Goal: Transaction & Acquisition: Purchase product/service

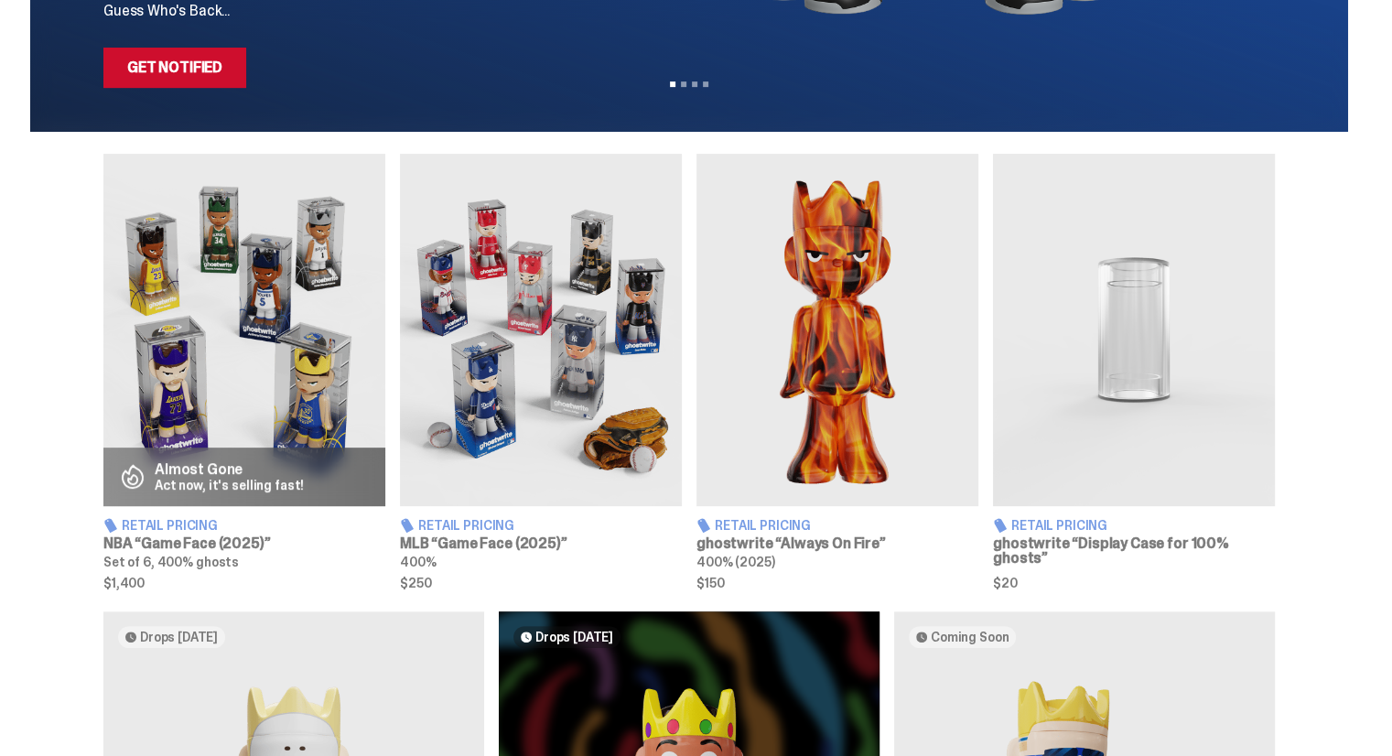
scroll to position [543, 0]
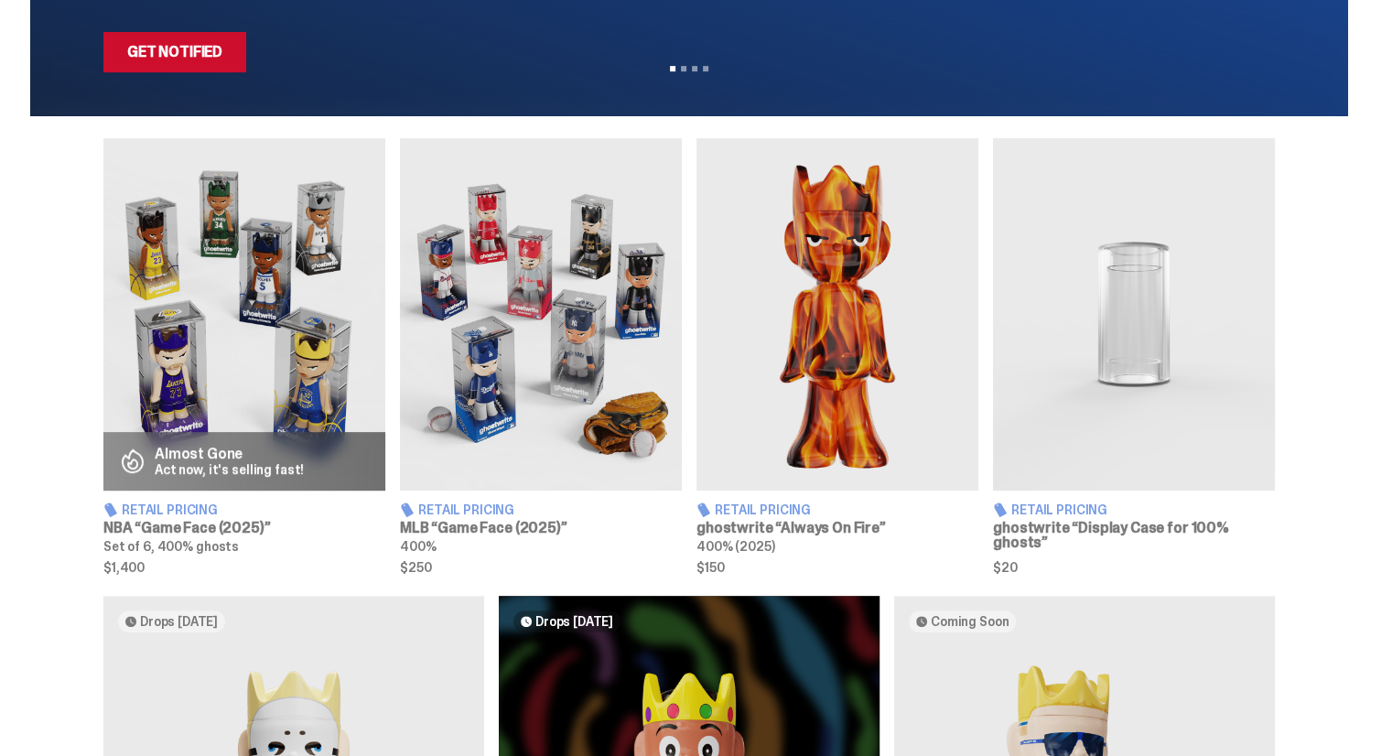
click at [887, 321] on img at bounding box center [838, 314] width 282 height 352
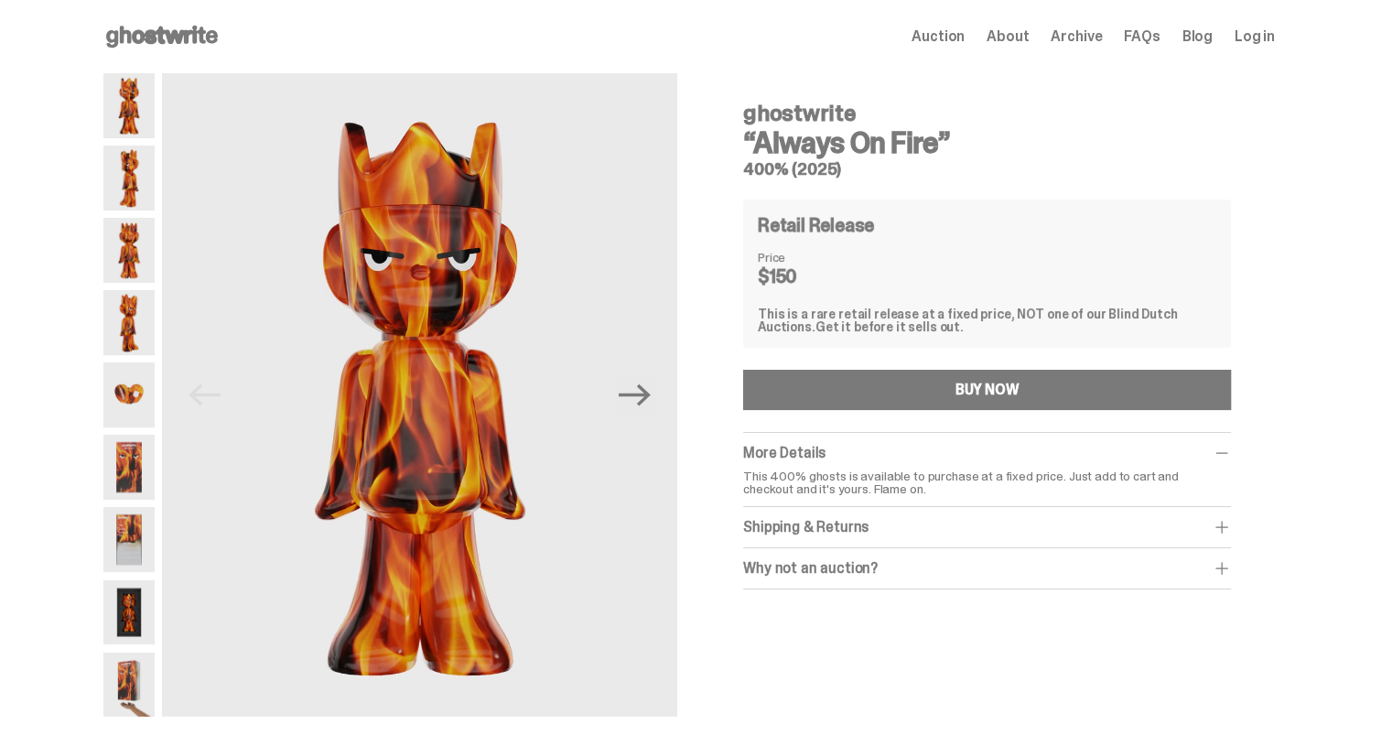
click at [128, 313] on img at bounding box center [128, 322] width 51 height 65
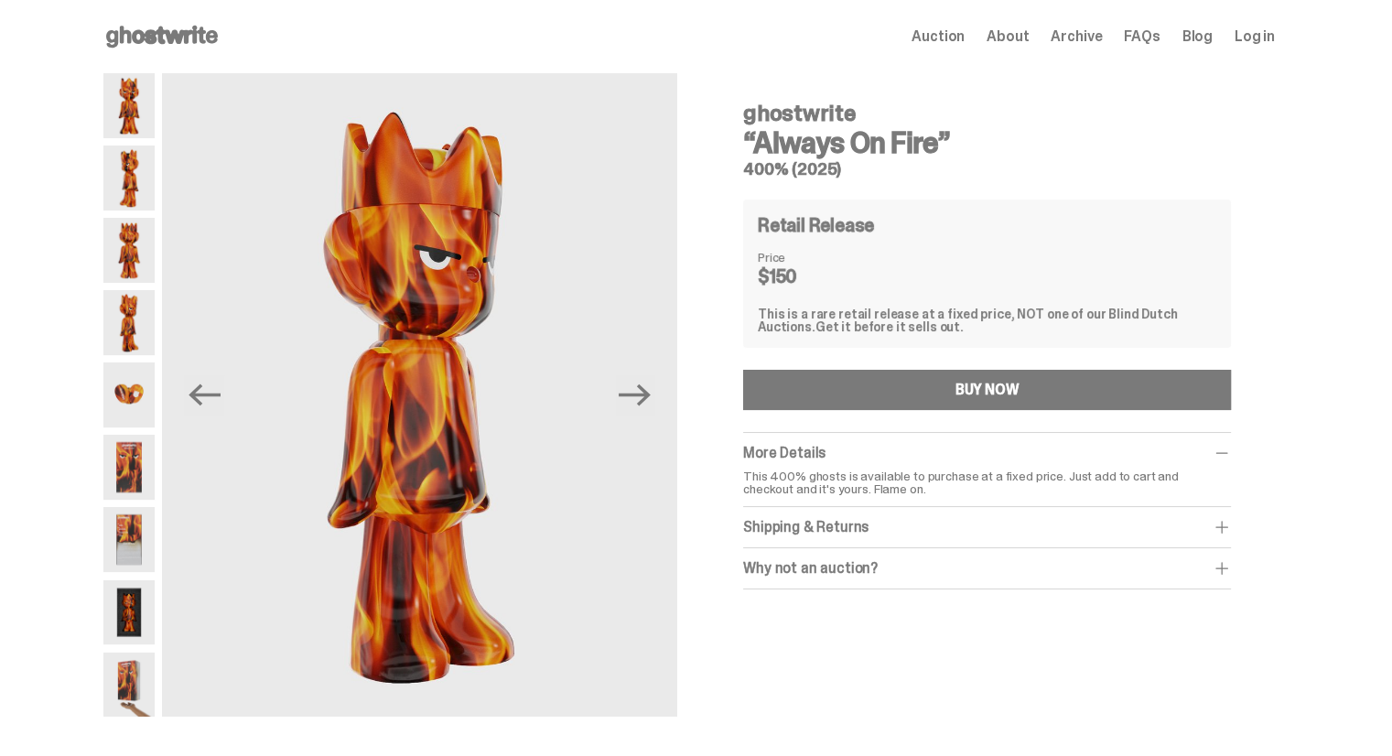
click at [135, 379] on img at bounding box center [128, 394] width 51 height 65
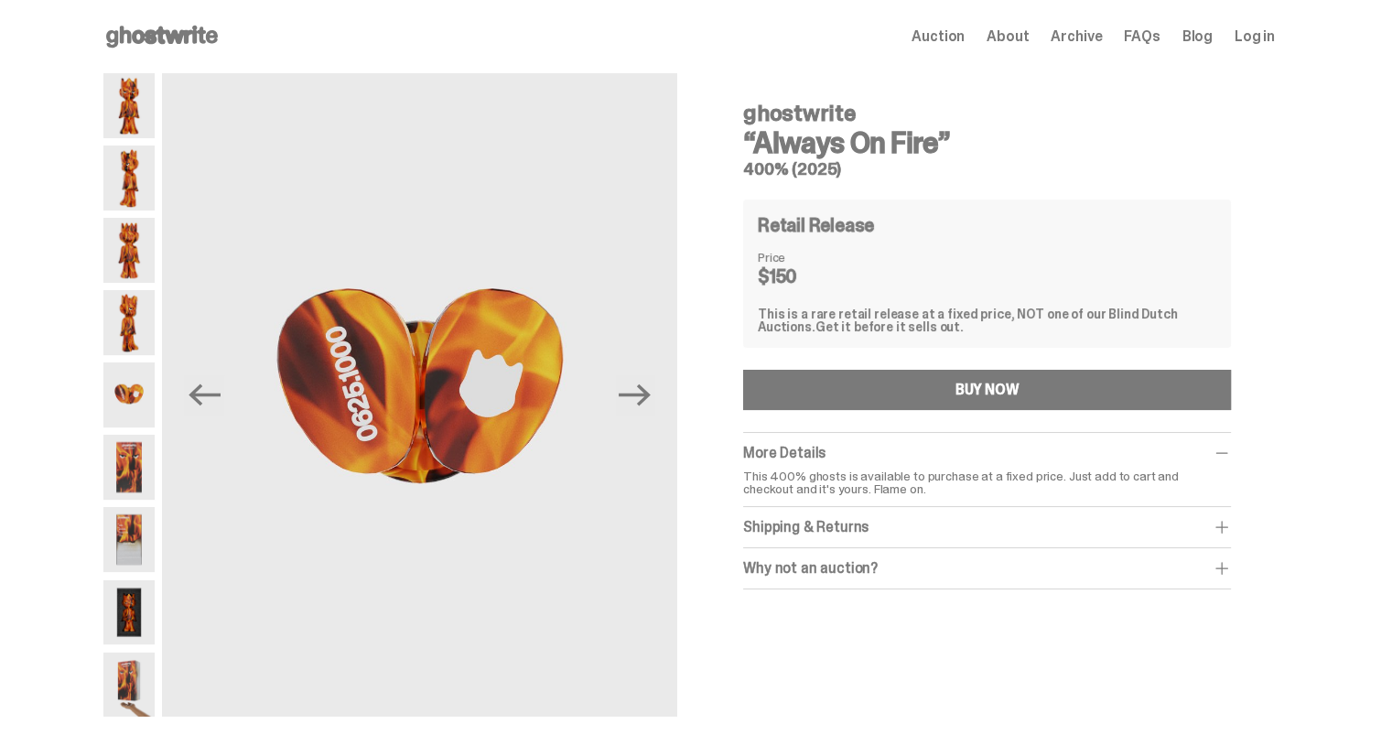
click at [132, 451] on img at bounding box center [128, 467] width 51 height 65
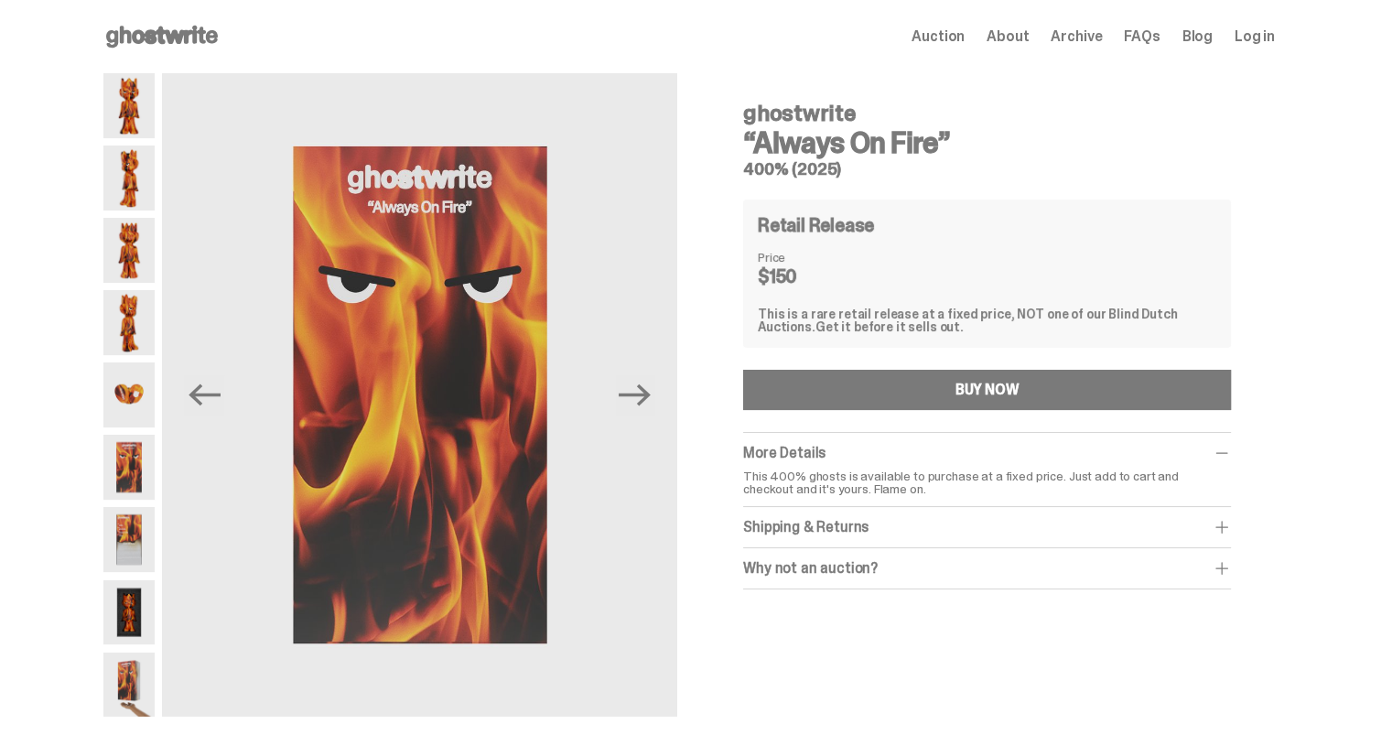
click at [126, 492] on img at bounding box center [128, 467] width 51 height 65
click at [127, 529] on img at bounding box center [128, 539] width 51 height 65
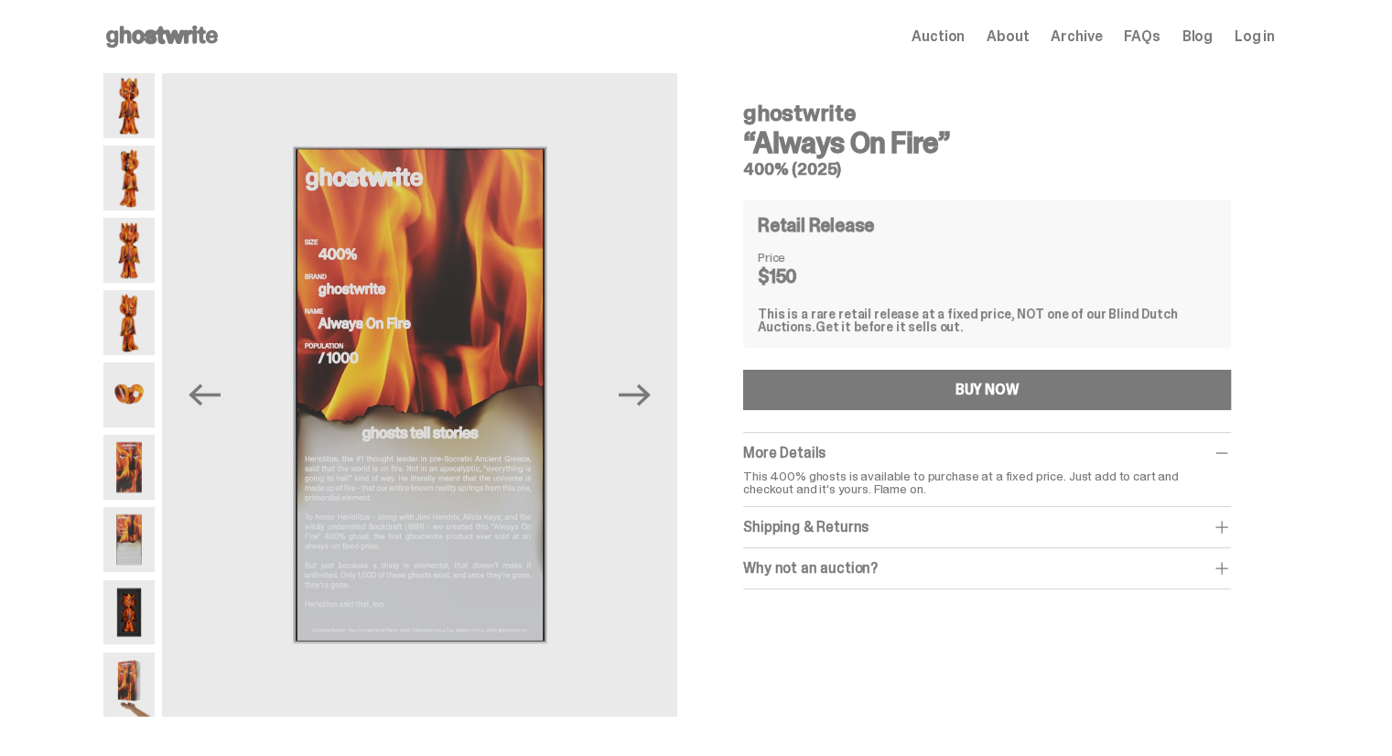
click at [136, 622] on img at bounding box center [128, 612] width 51 height 65
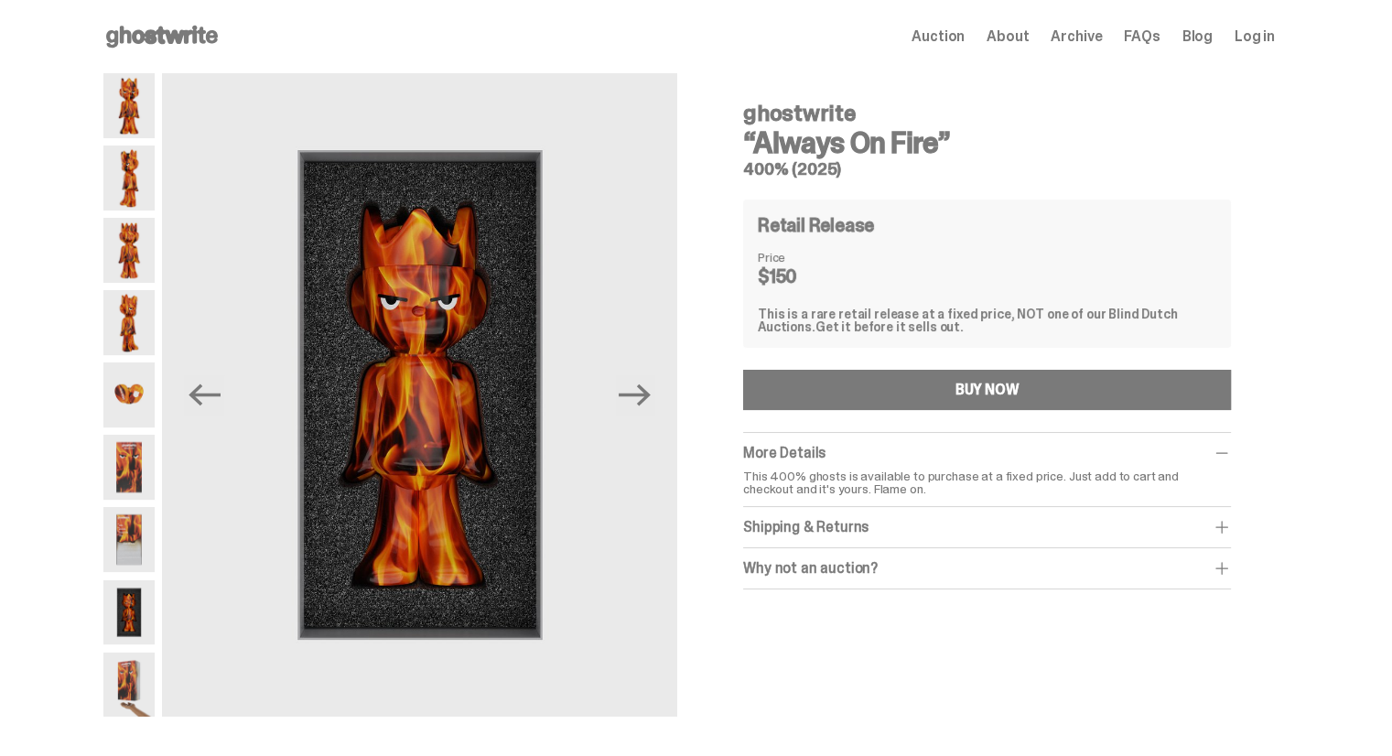
click at [135, 646] on div at bounding box center [128, 395] width 51 height 644
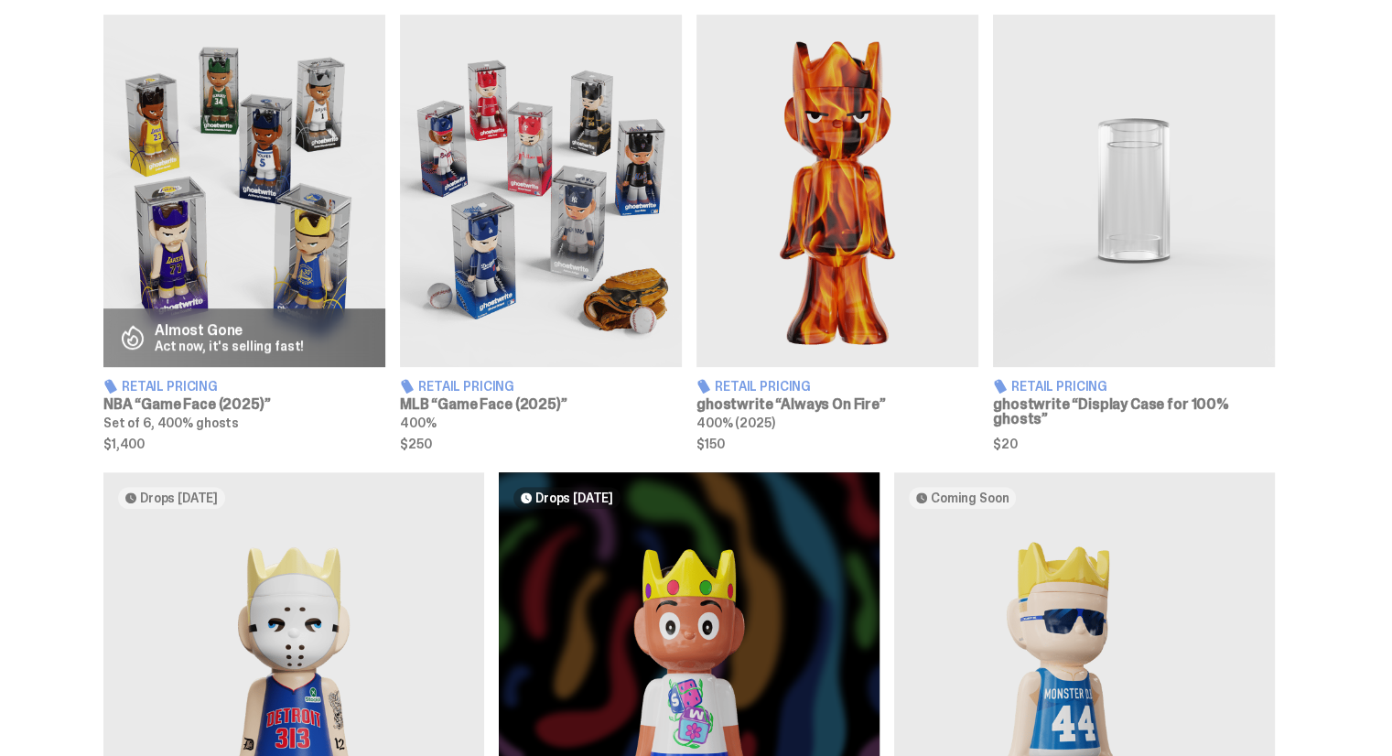
scroll to position [531, 0]
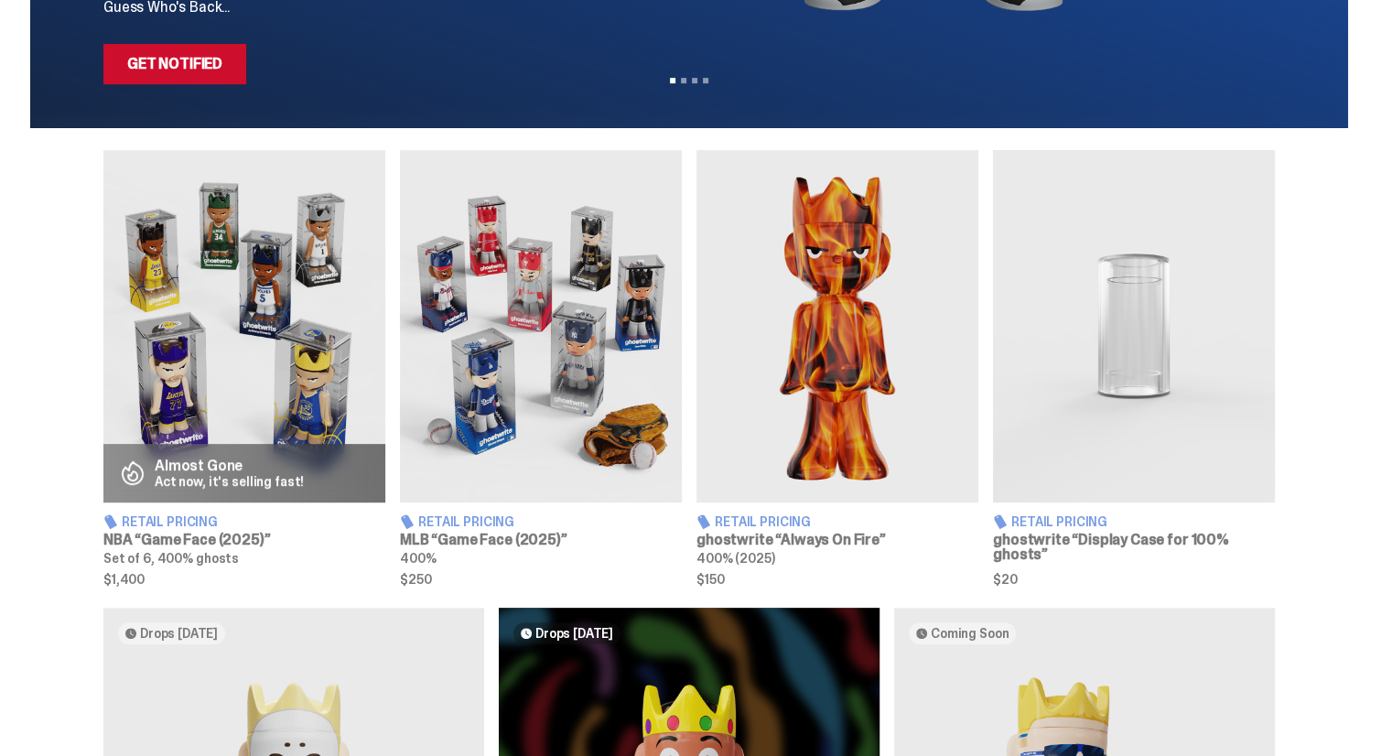
click at [780, 444] on img at bounding box center [838, 326] width 282 height 352
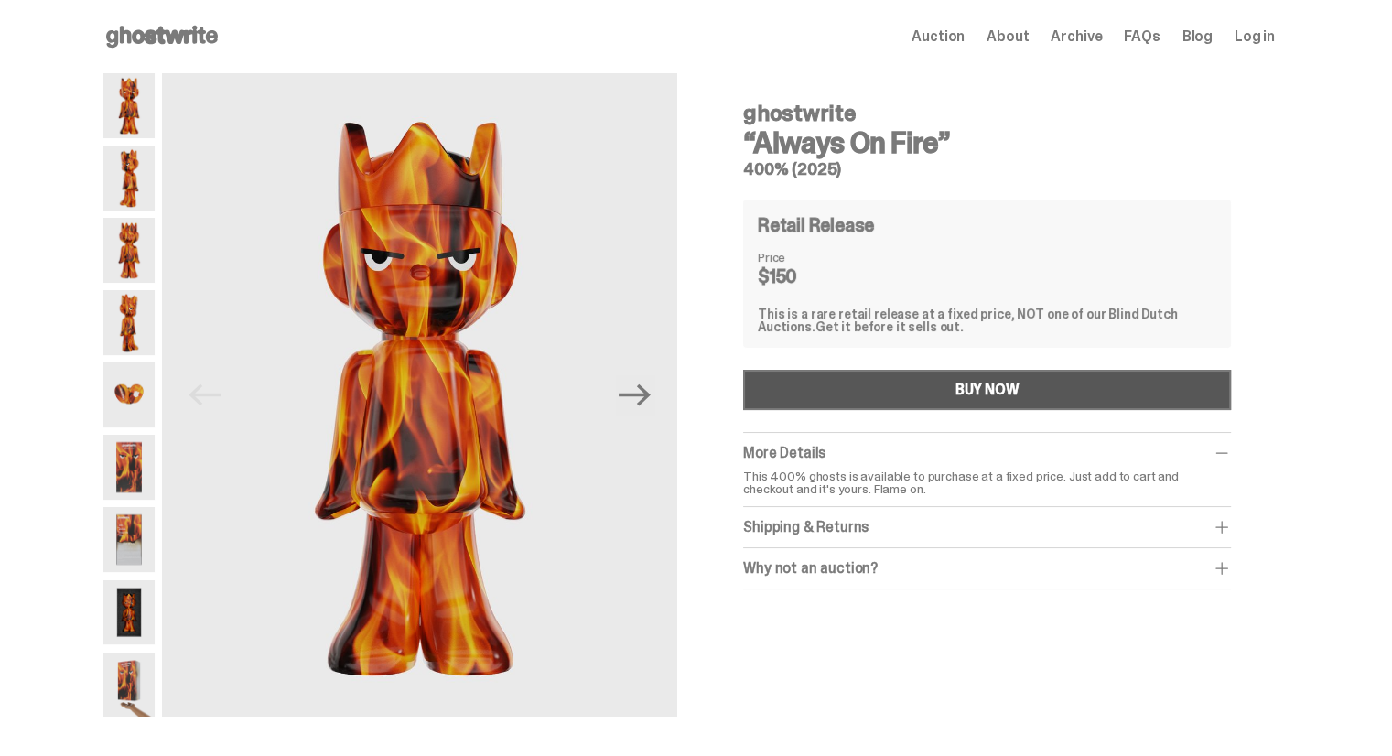
click at [915, 394] on button "BUY NOW" at bounding box center [987, 390] width 488 height 40
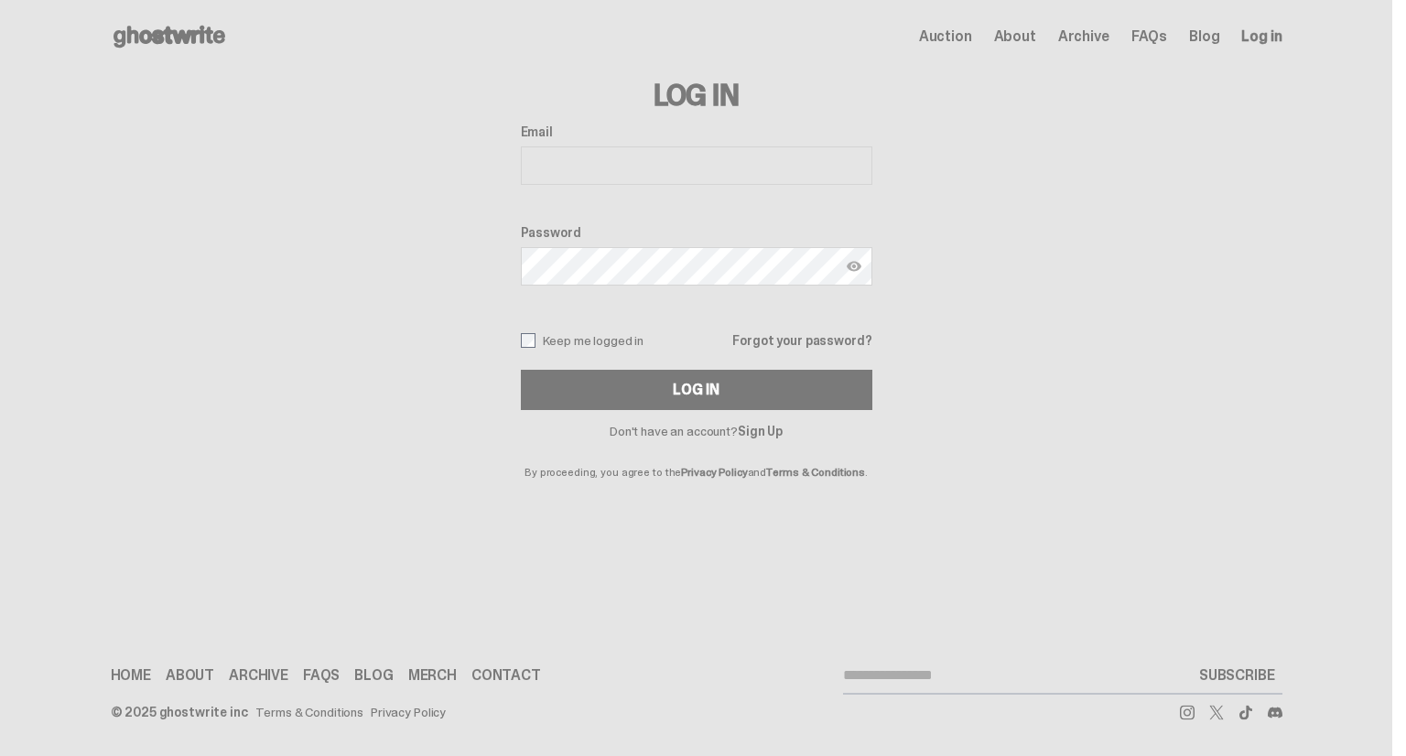
click at [915, 394] on div "Log In Email Password Keep me logged in Forgot your password? Log In Don't have…" at bounding box center [697, 275] width 1172 height 405
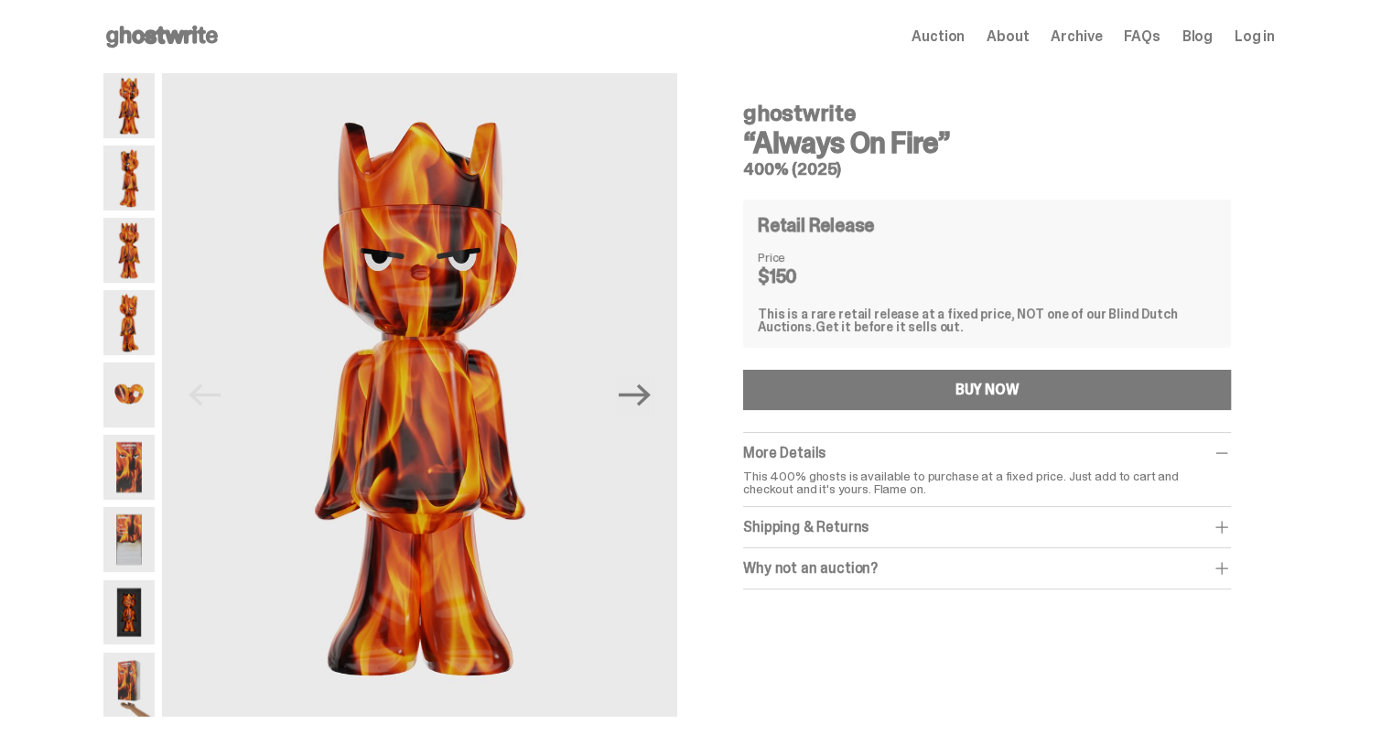
click at [1034, 513] on div "Shipping & Returns $20 shipping fee per item. 1-2 Weeks Shipping. No returns. F…" at bounding box center [987, 527] width 488 height 41
click at [1066, 525] on div "Shipping & Returns" at bounding box center [987, 527] width 488 height 18
click at [1109, 620] on div "Why not an auction? We still stand by Blind Dutch Auctions being the best way t…" at bounding box center [987, 609] width 488 height 41
click at [1231, 612] on span at bounding box center [1222, 609] width 18 height 18
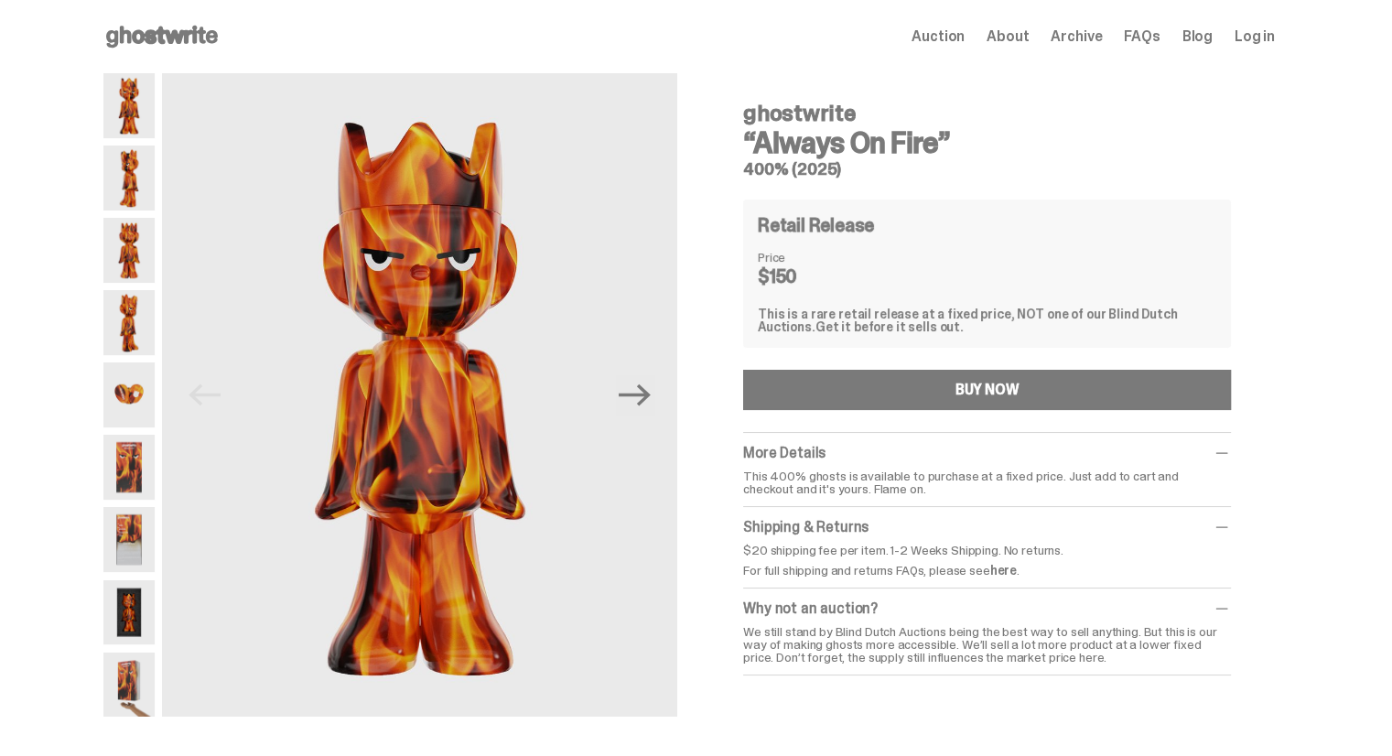
click at [1267, 42] on span "Log in" at bounding box center [1255, 36] width 40 height 15
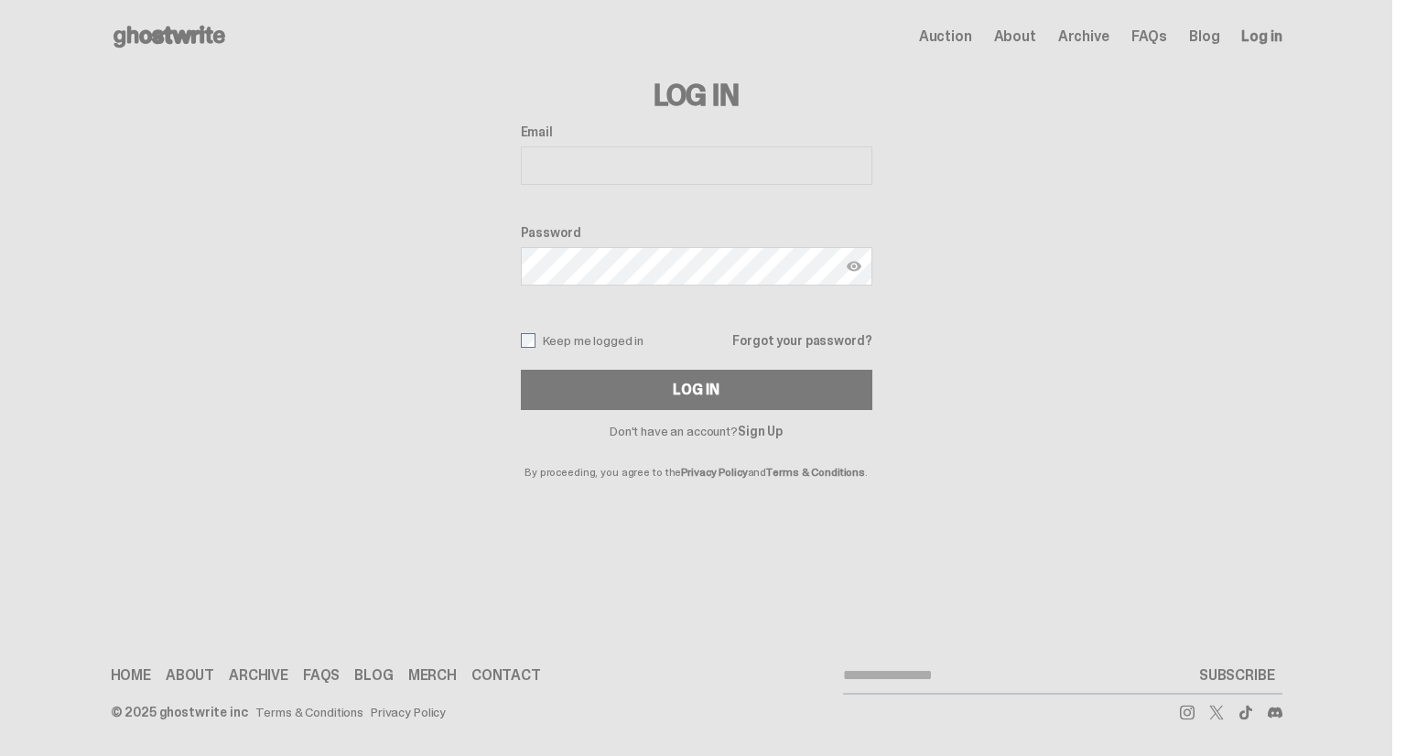
click at [758, 427] on link "Sign Up" at bounding box center [760, 431] width 45 height 16
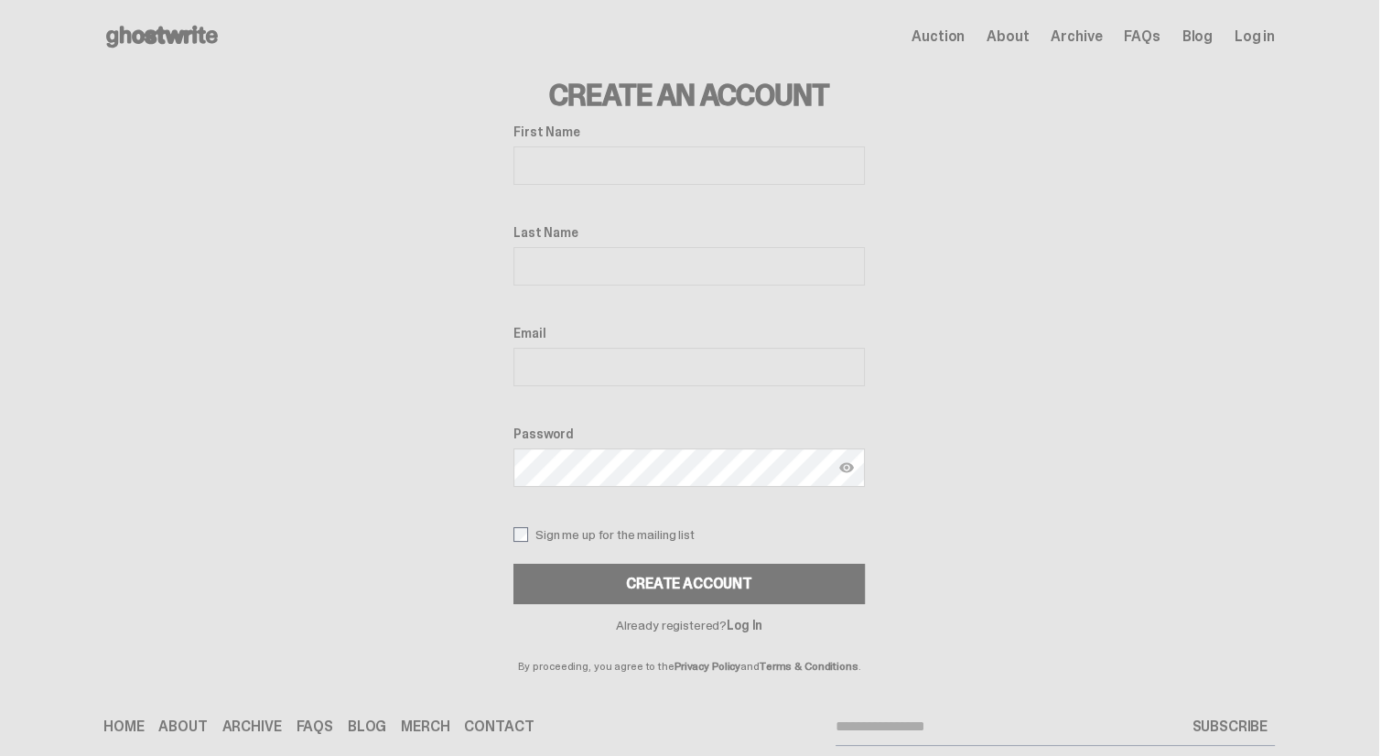
click at [640, 163] on input "First Name" at bounding box center [690, 165] width 352 height 38
type input "*******"
type input "*****"
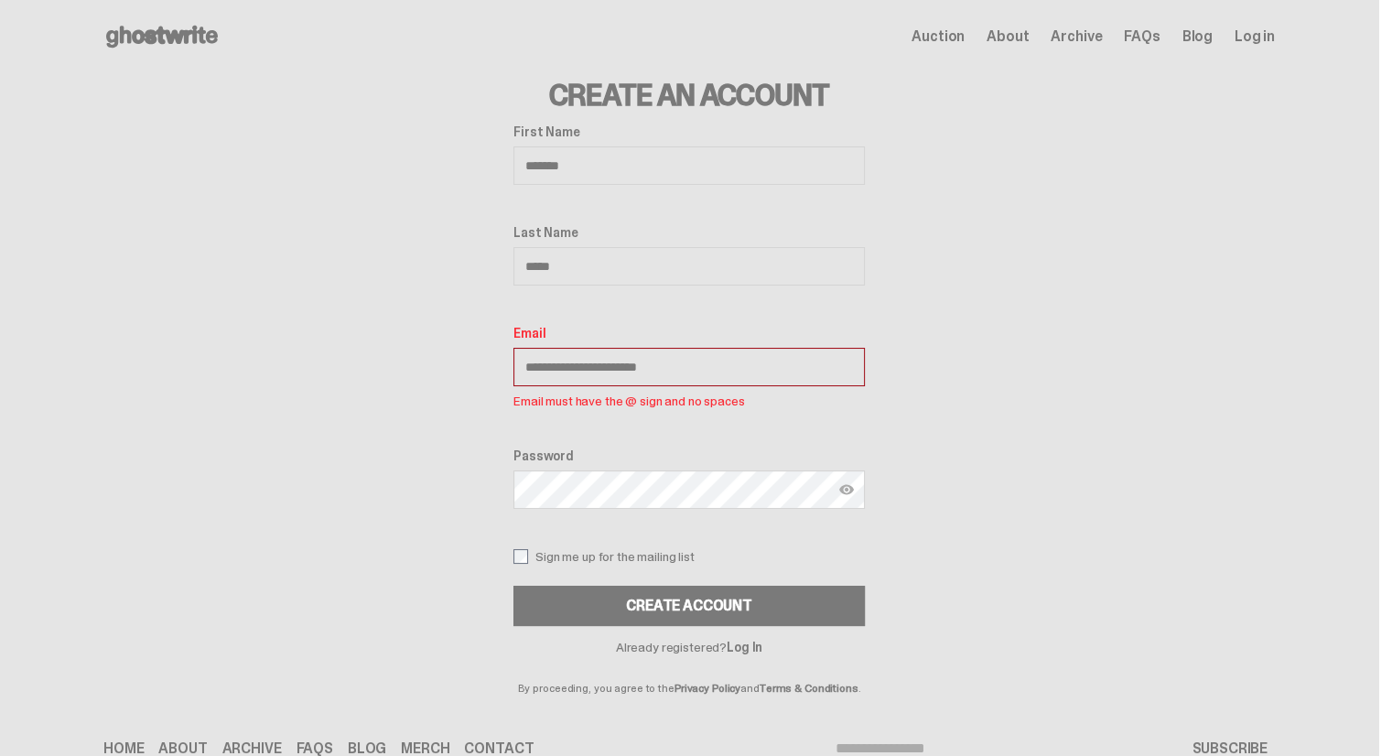
type input "**********"
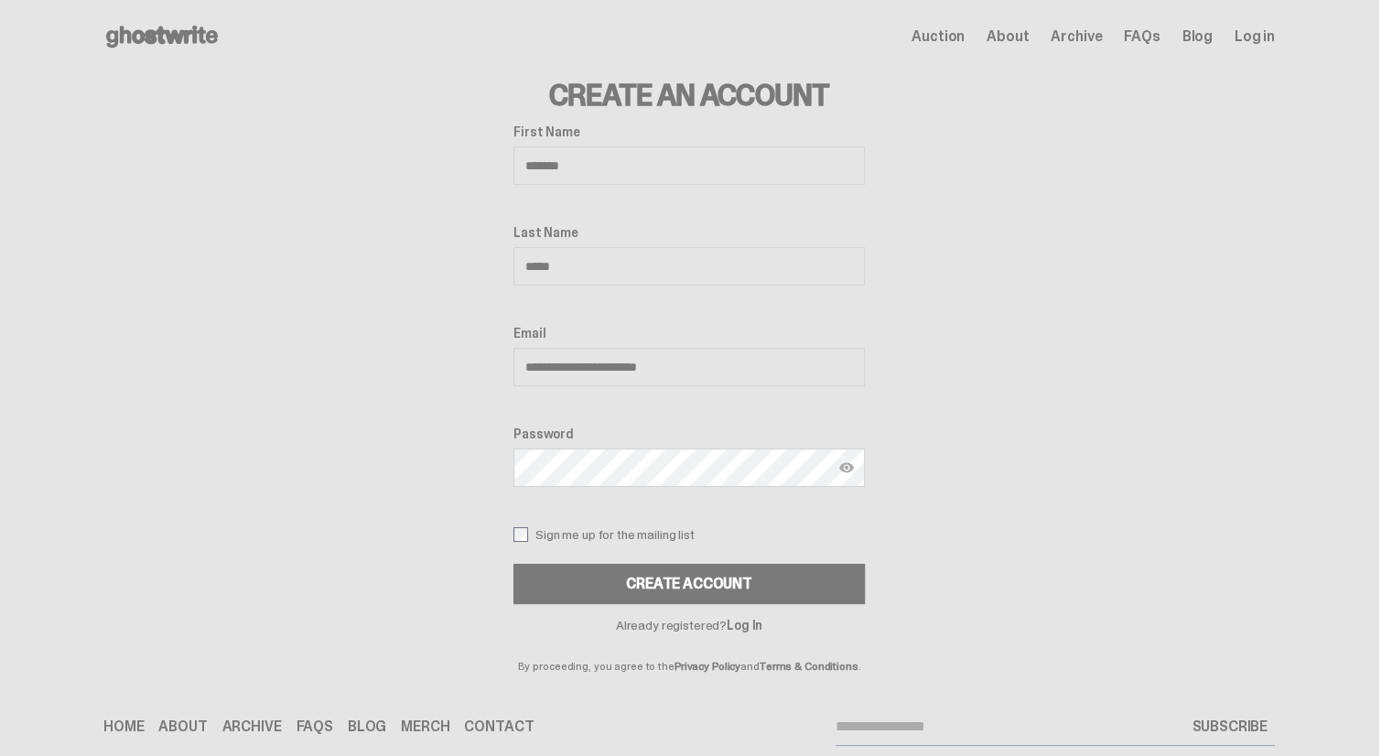
click at [514, 564] on button "Create Account" at bounding box center [690, 584] width 352 height 40
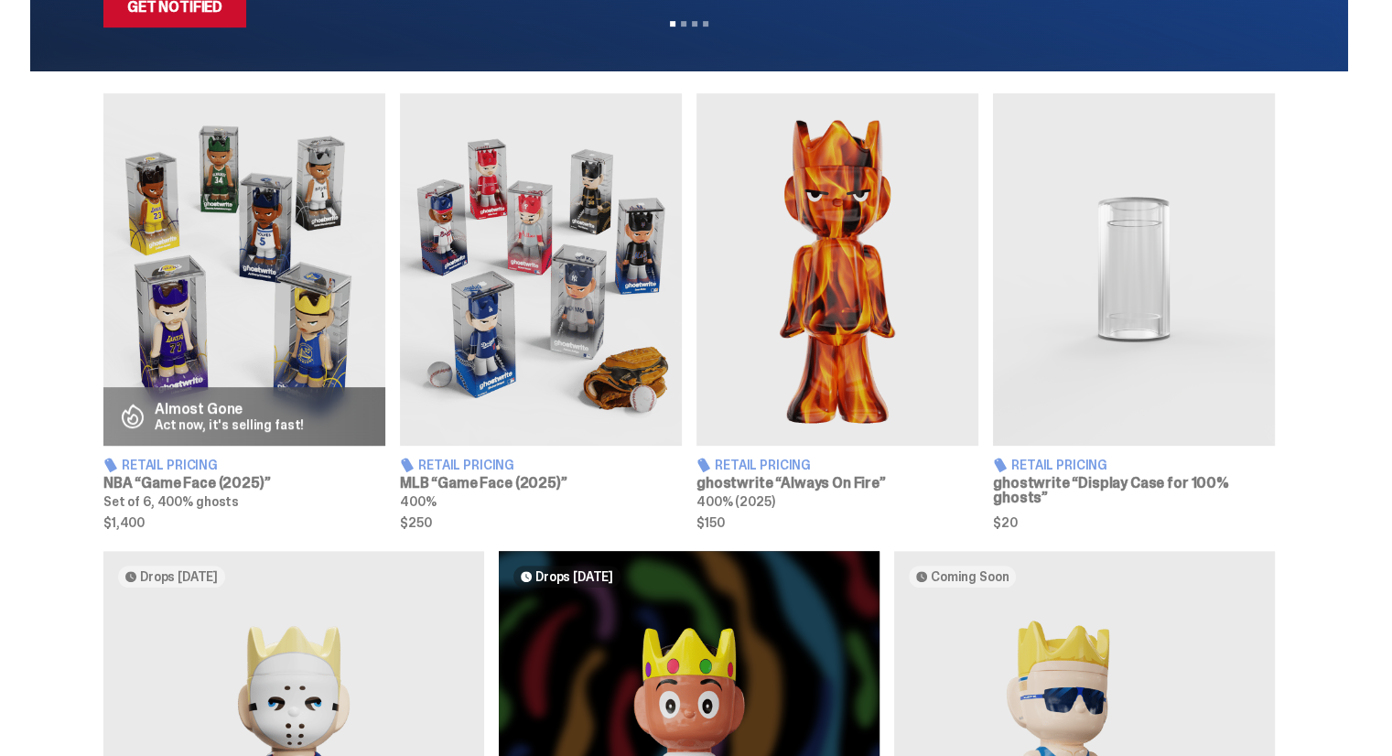
scroll to position [661, 0]
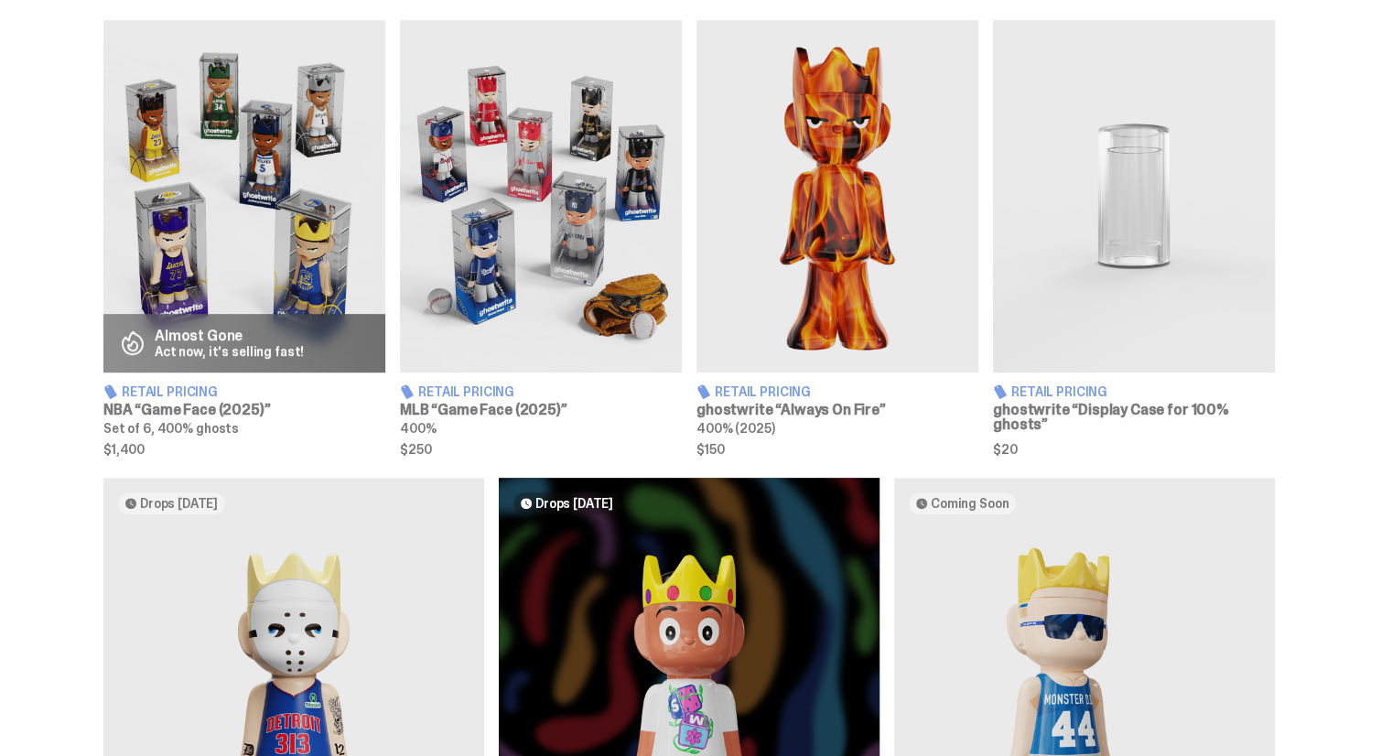
click at [1120, 279] on img at bounding box center [1134, 196] width 282 height 352
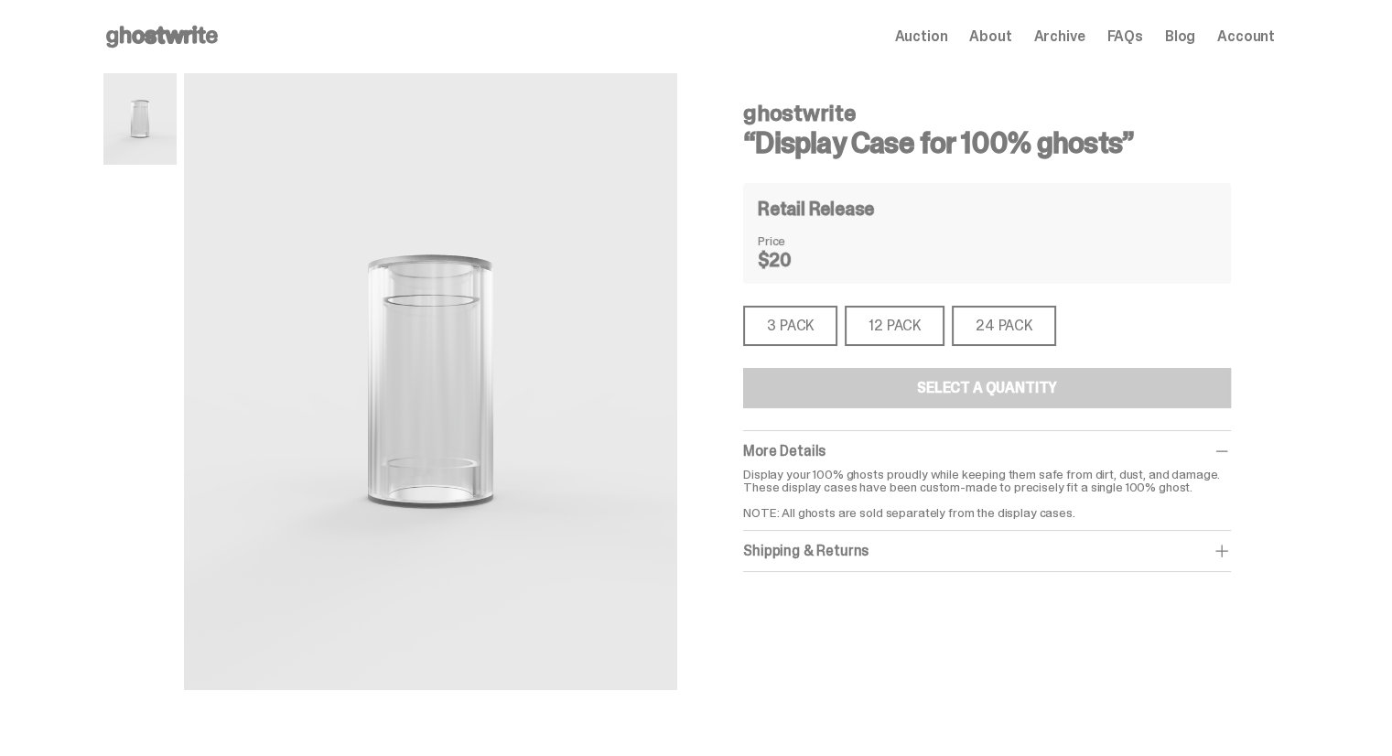
click at [794, 311] on div "3 PACK" at bounding box center [790, 326] width 94 height 40
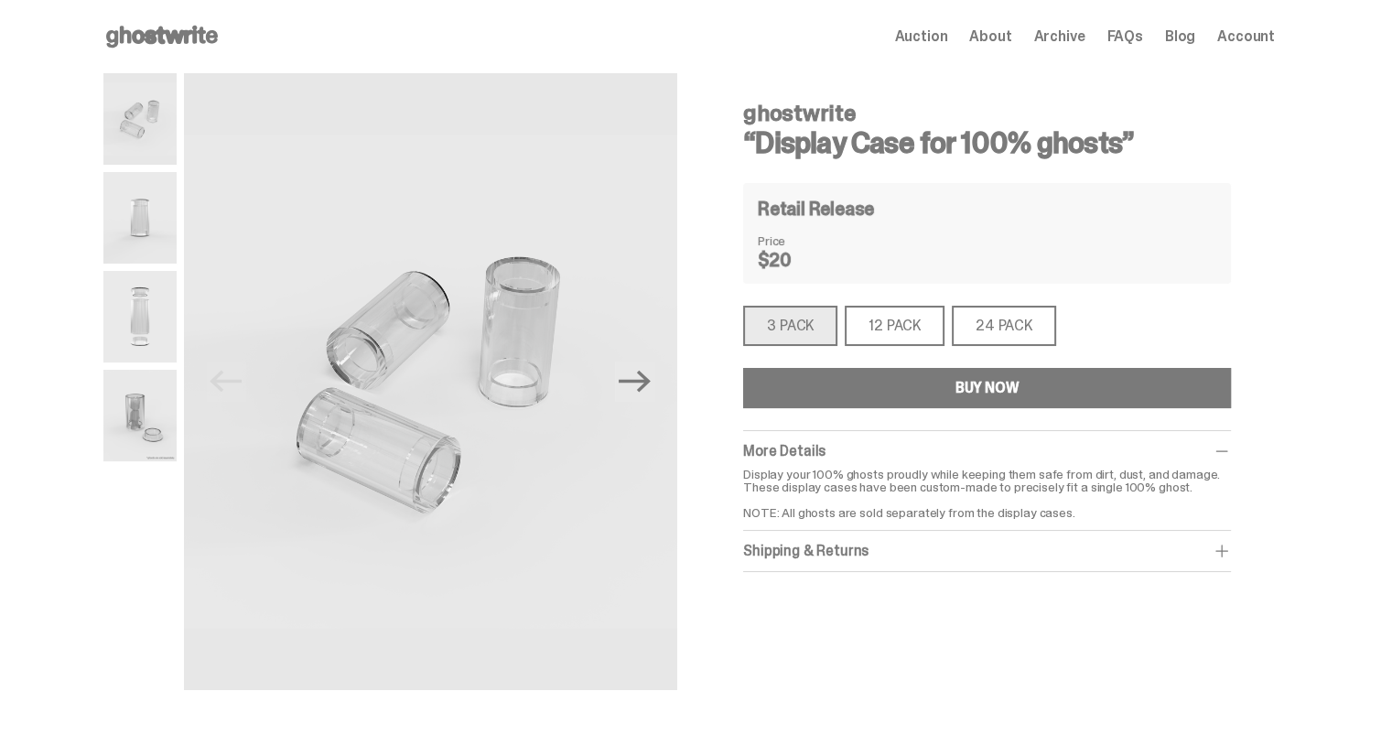
click at [912, 330] on div "12 PACK" at bounding box center [895, 326] width 100 height 40
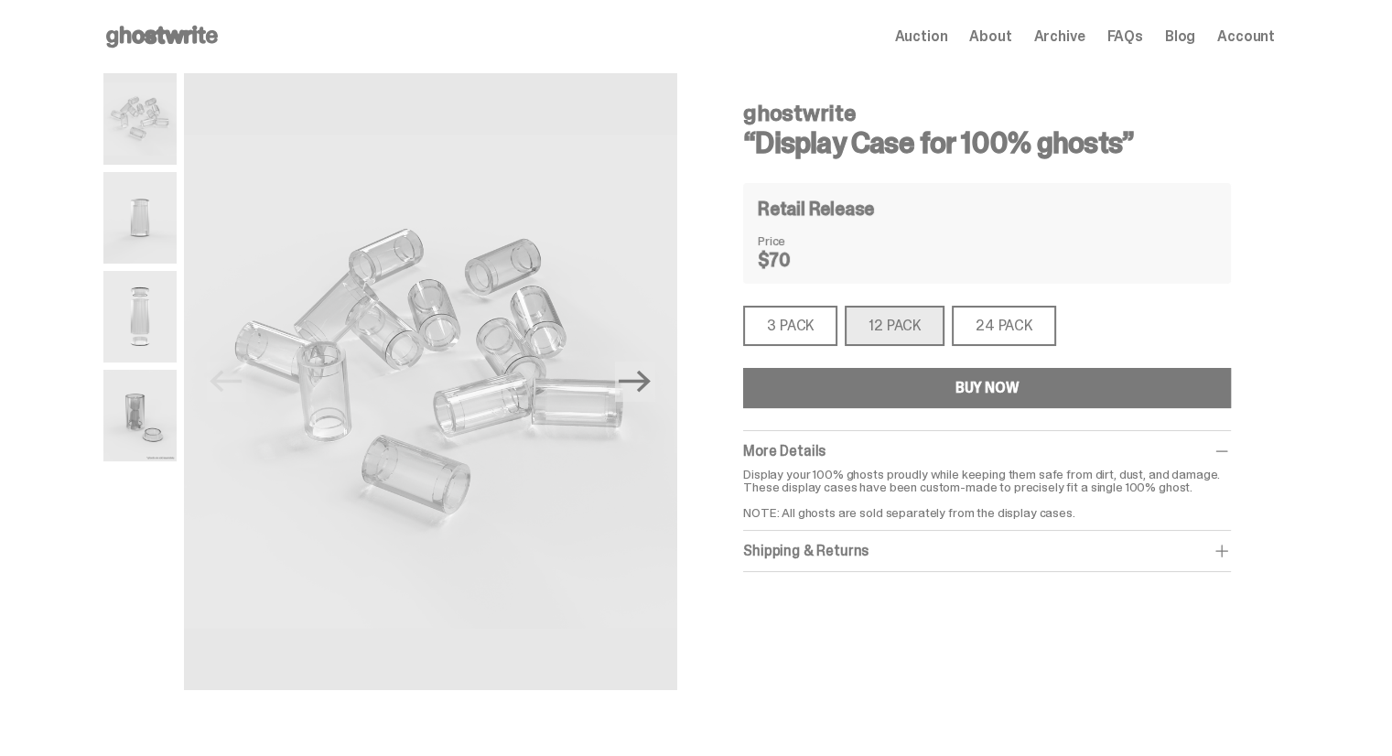
click at [788, 320] on div "3 PACK" at bounding box center [790, 326] width 94 height 40
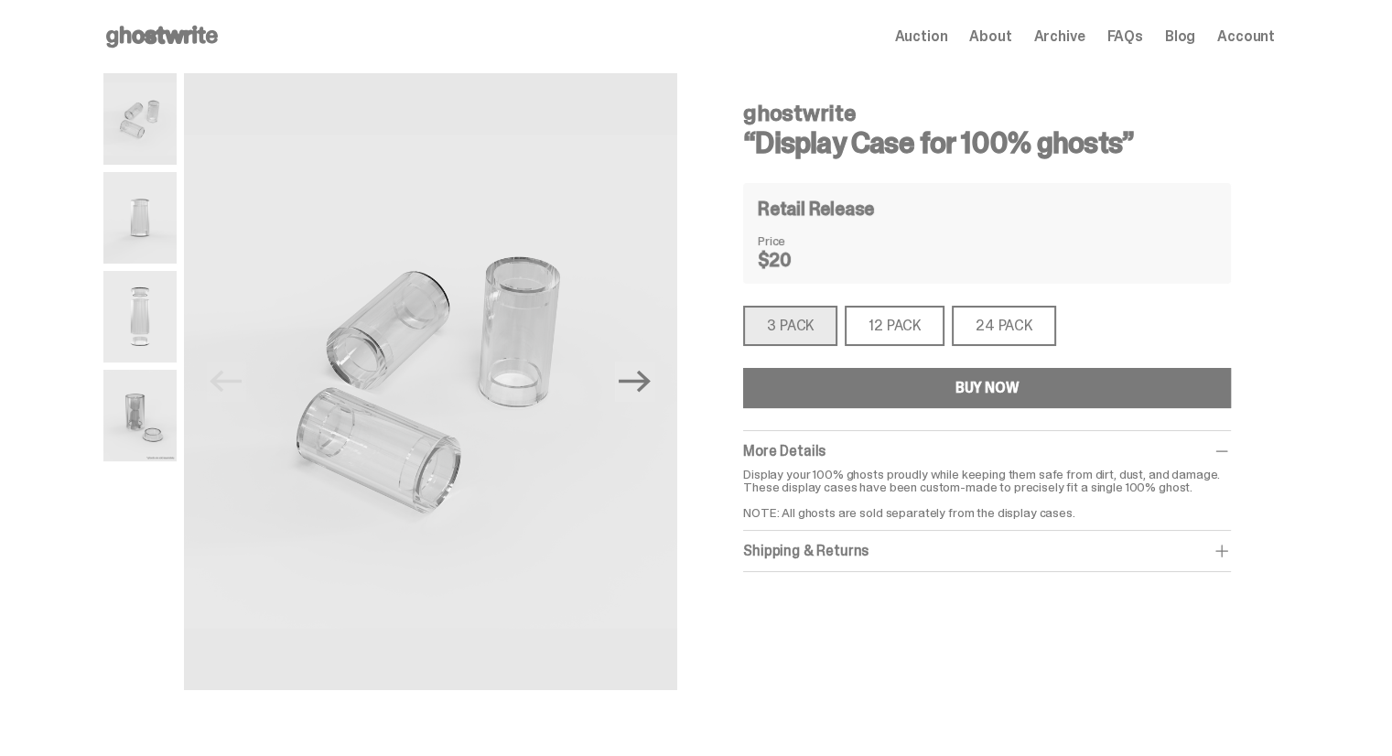
click at [898, 358] on div "ghostwrite “Display Case for 100% ghosts” Retail Release Price $20 3 PACK 3 PAC…" at bounding box center [987, 330] width 488 height 484
click at [882, 395] on button "BUY NOW" at bounding box center [987, 388] width 488 height 40
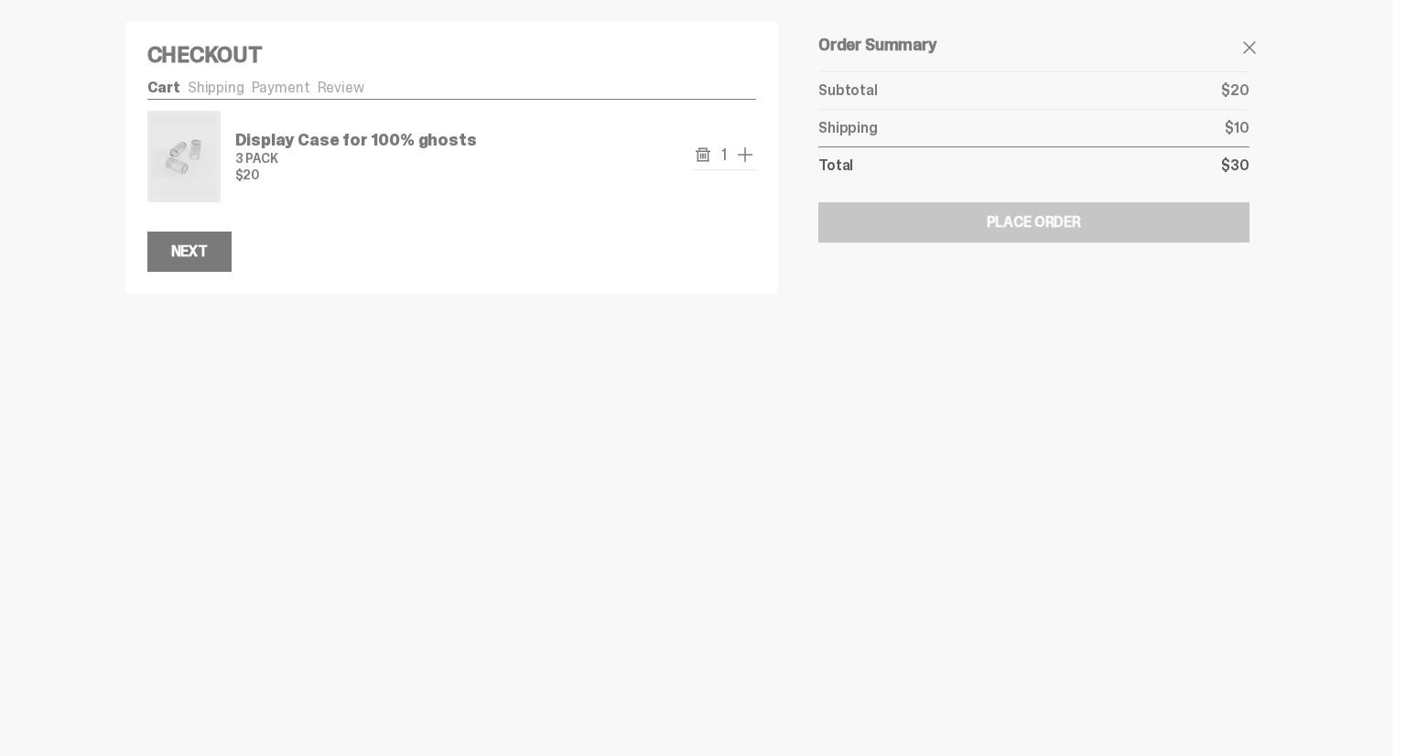
click at [206, 92] on link "Shipping" at bounding box center [216, 87] width 57 height 19
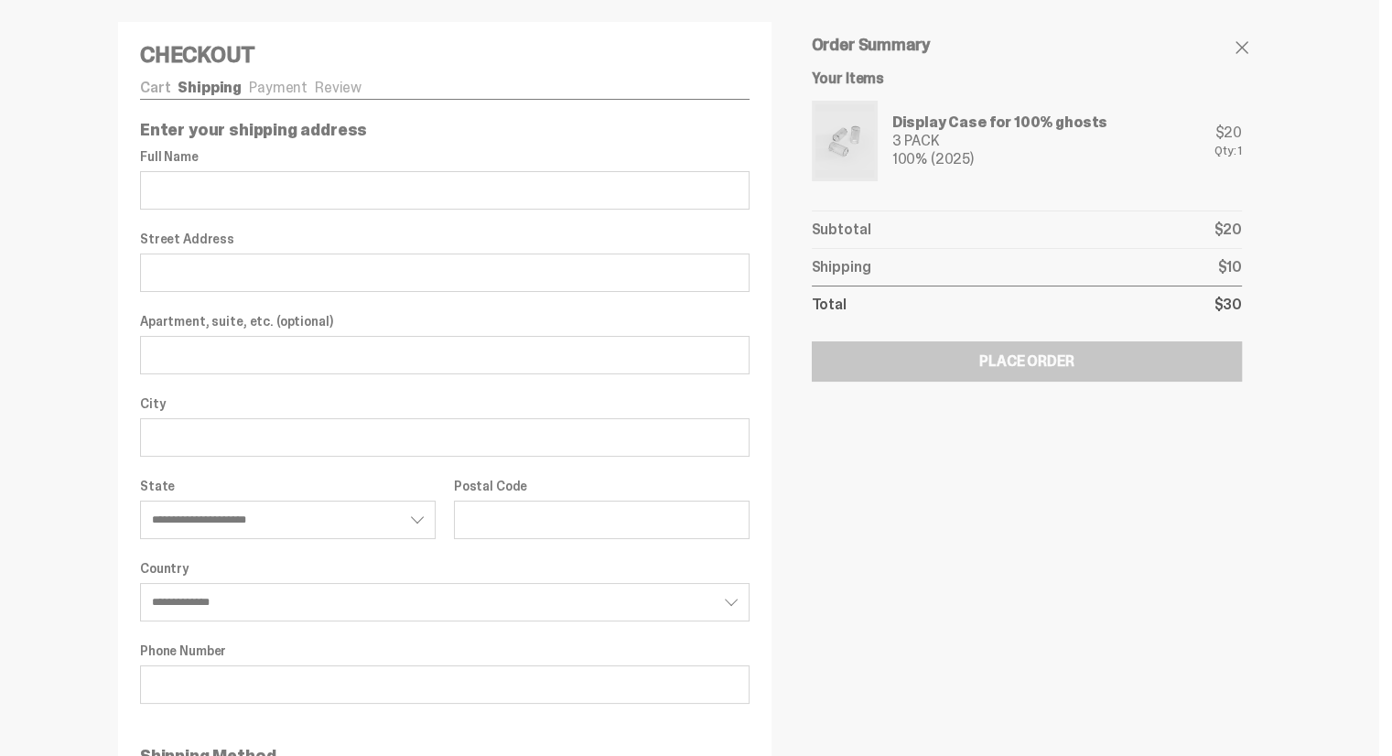
click at [260, 93] on ul "Cart Shipping Payment Review" at bounding box center [445, 90] width 610 height 18
click at [260, 91] on ul "Cart Shipping Payment Review" at bounding box center [445, 90] width 610 height 18
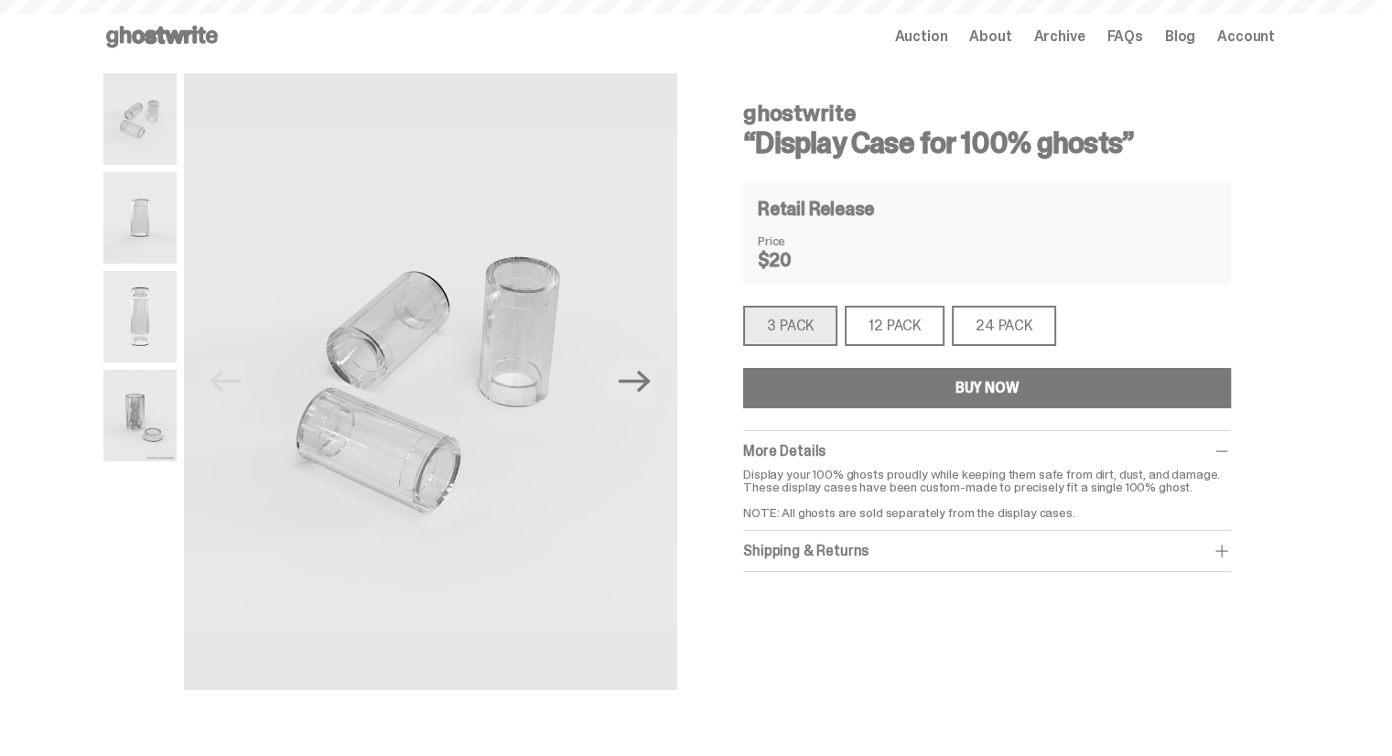
scroll to position [661, 0]
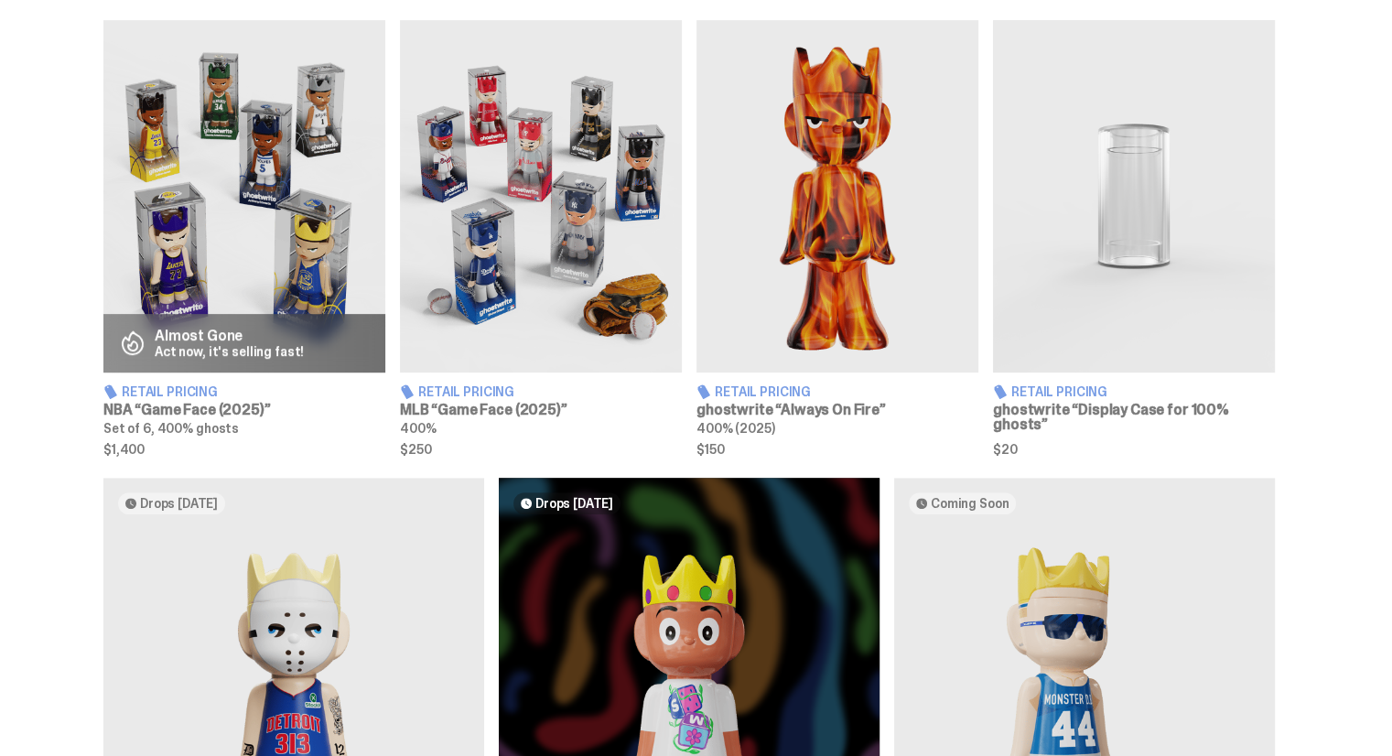
click at [736, 177] on img at bounding box center [838, 196] width 282 height 352
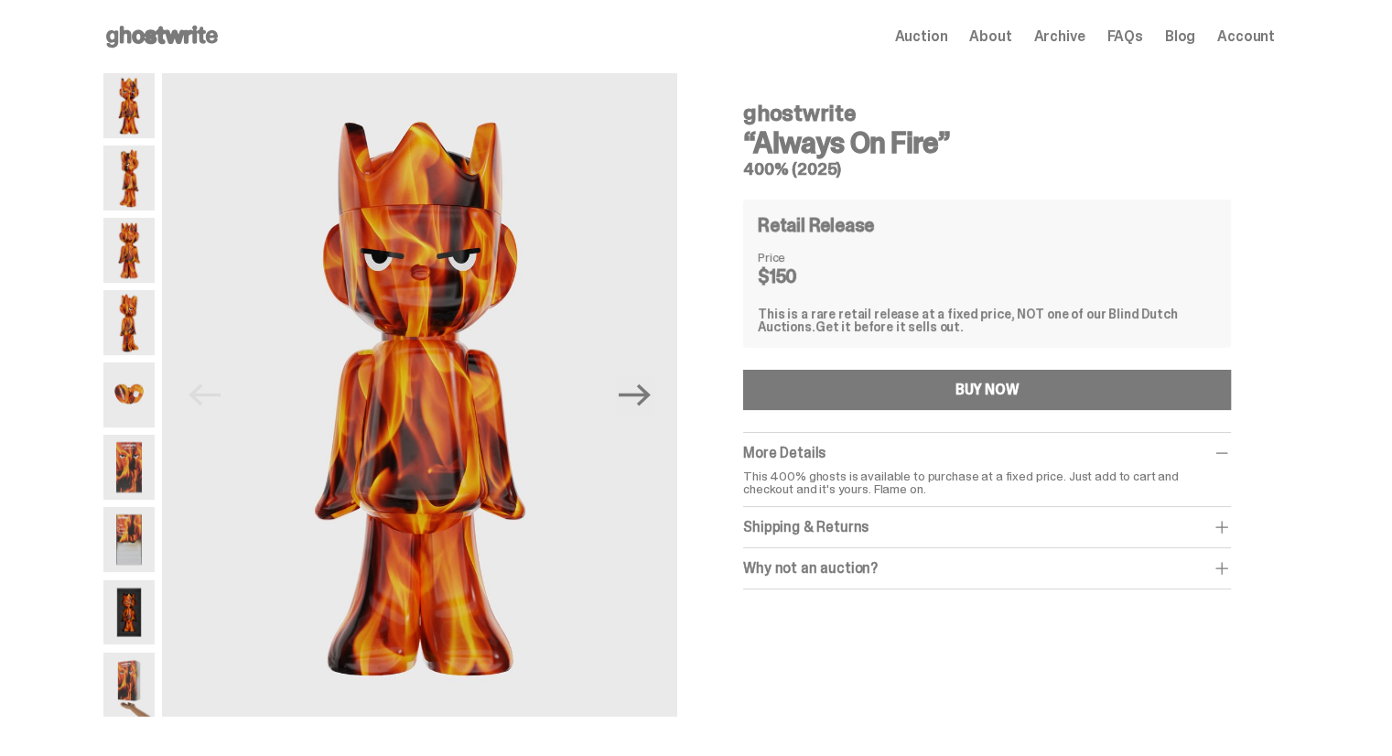
click at [137, 558] on img at bounding box center [128, 539] width 51 height 65
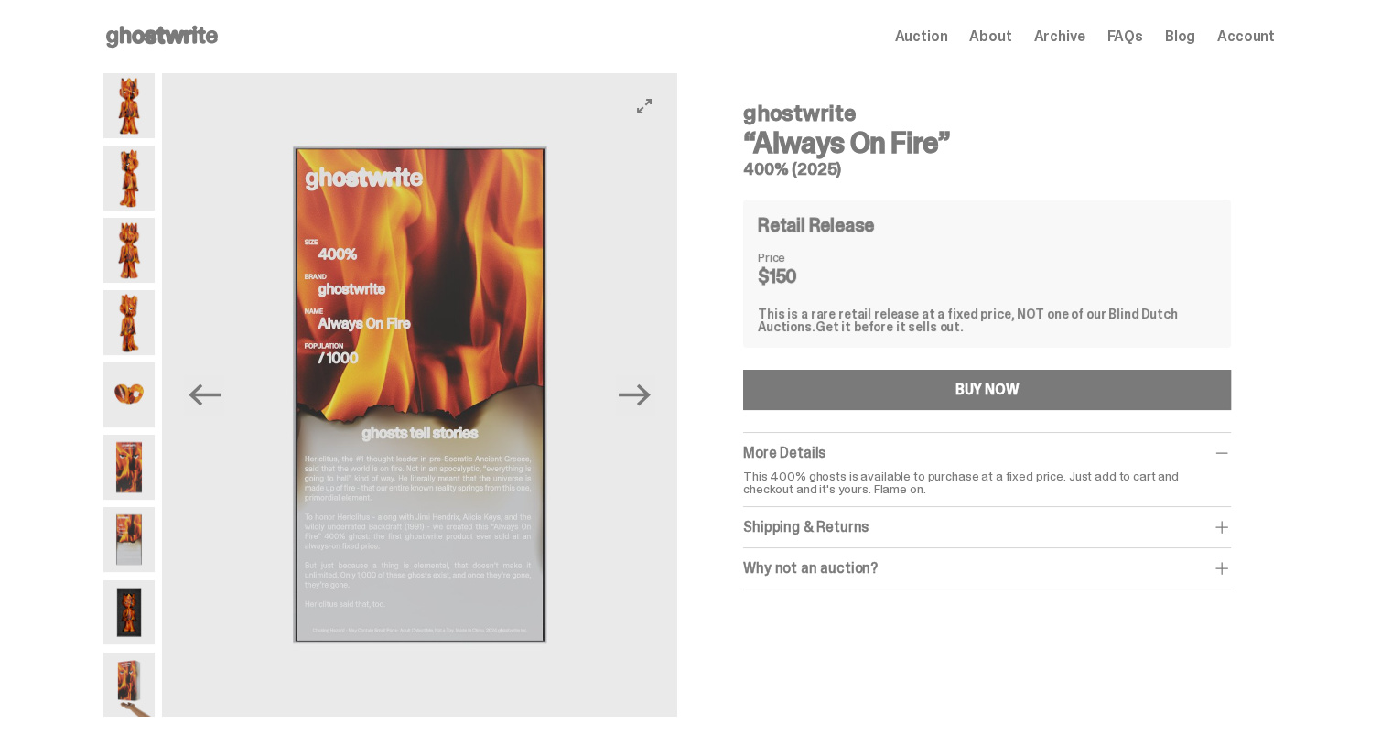
click at [476, 500] on img at bounding box center [419, 395] width 515 height 644
click at [652, 415] on button "Next" at bounding box center [635, 395] width 40 height 40
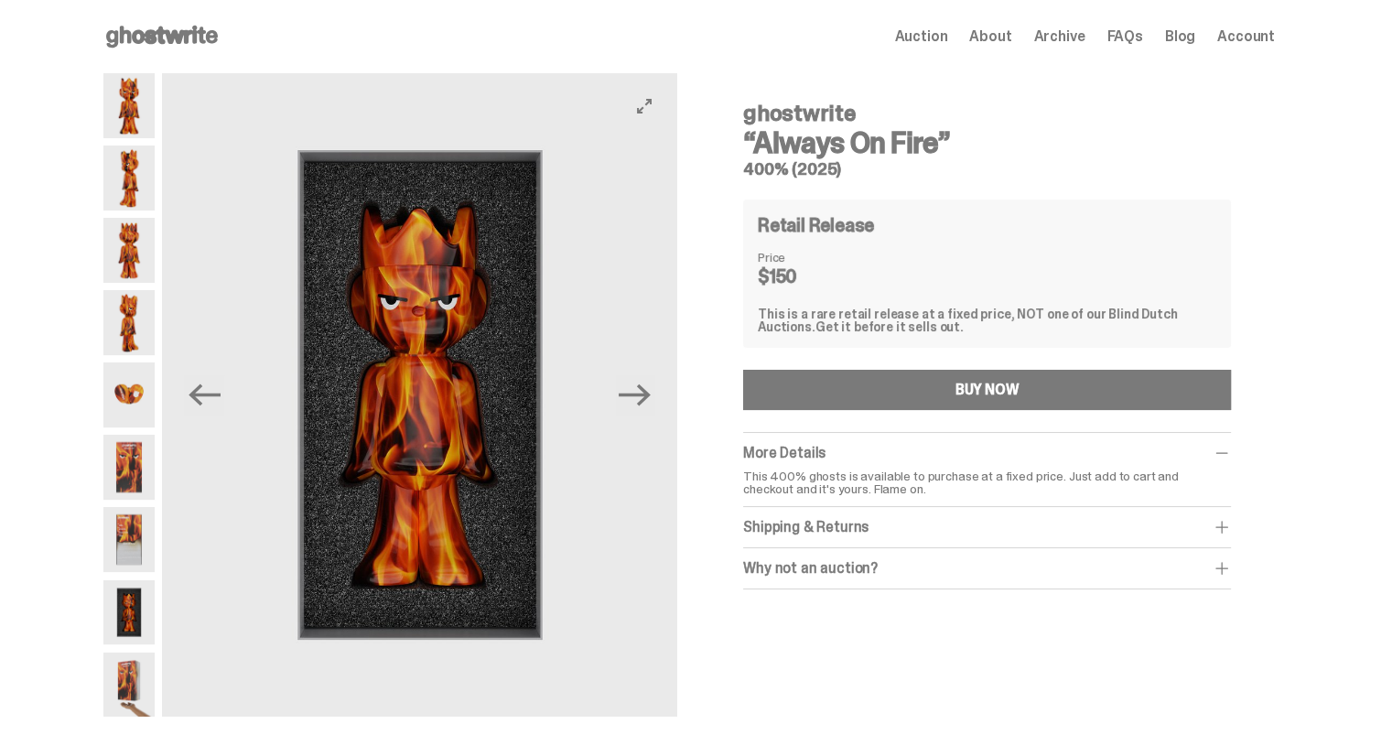
click at [652, 415] on button "Next" at bounding box center [635, 395] width 40 height 40
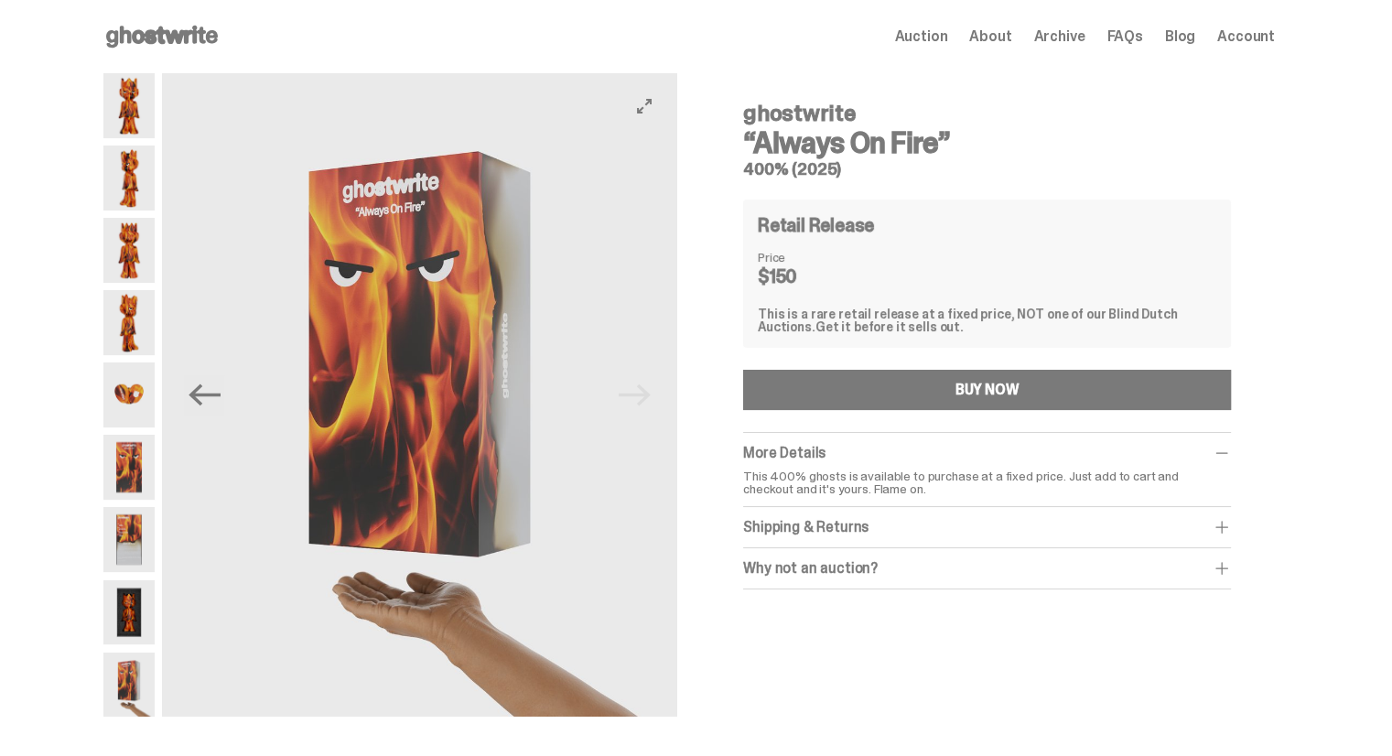
click at [652, 415] on img at bounding box center [419, 395] width 515 height 644
click at [890, 638] on div "ghostwrite “Always On Fire” 400% (2025) Retail Release Price $150 This is a rar…" at bounding box center [987, 382] width 576 height 618
